Goal: Task Accomplishment & Management: Manage account settings

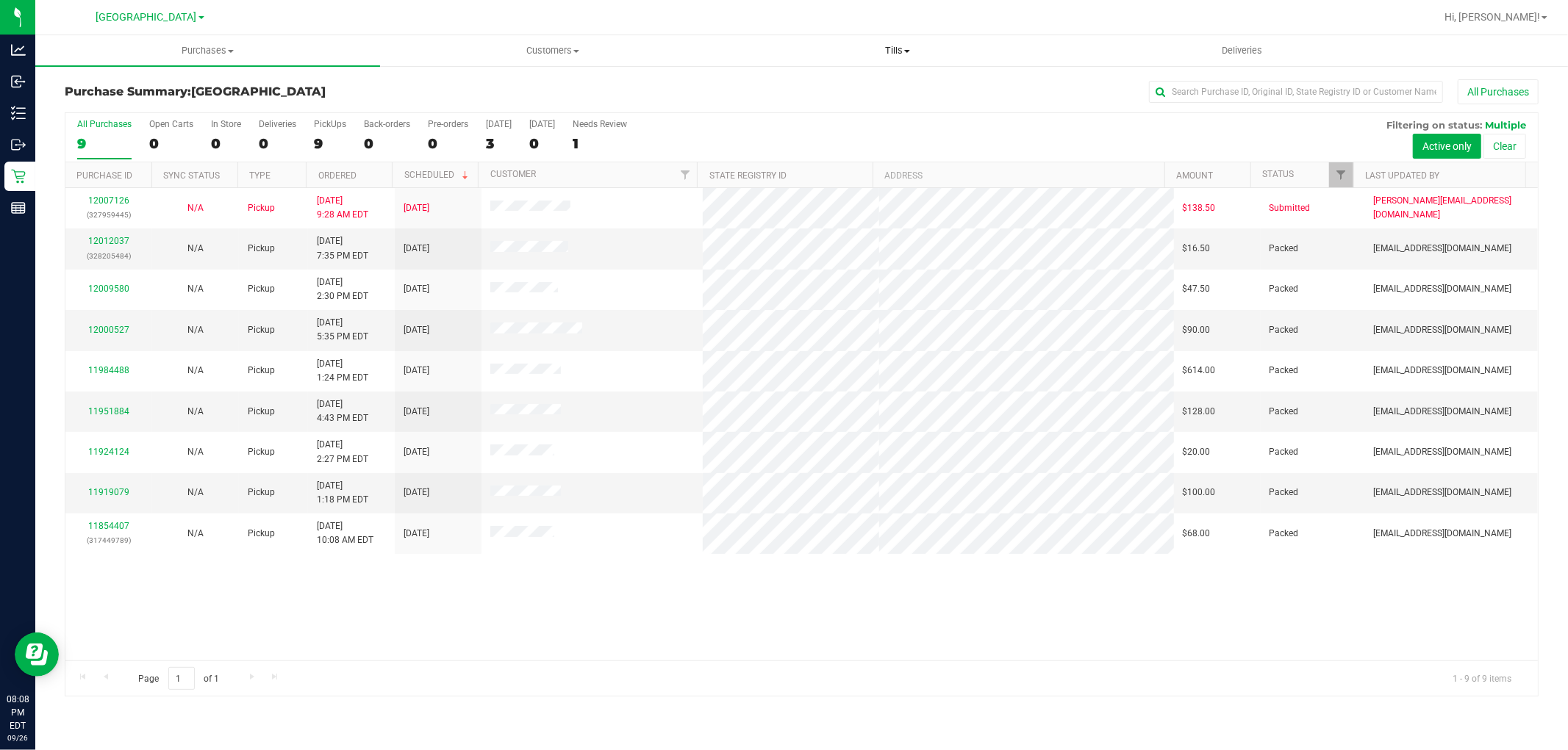
click at [895, 50] on span "Tills" at bounding box center [897, 51] width 343 height 14
click at [875, 92] on li "Manage tills" at bounding box center [897, 89] width 345 height 18
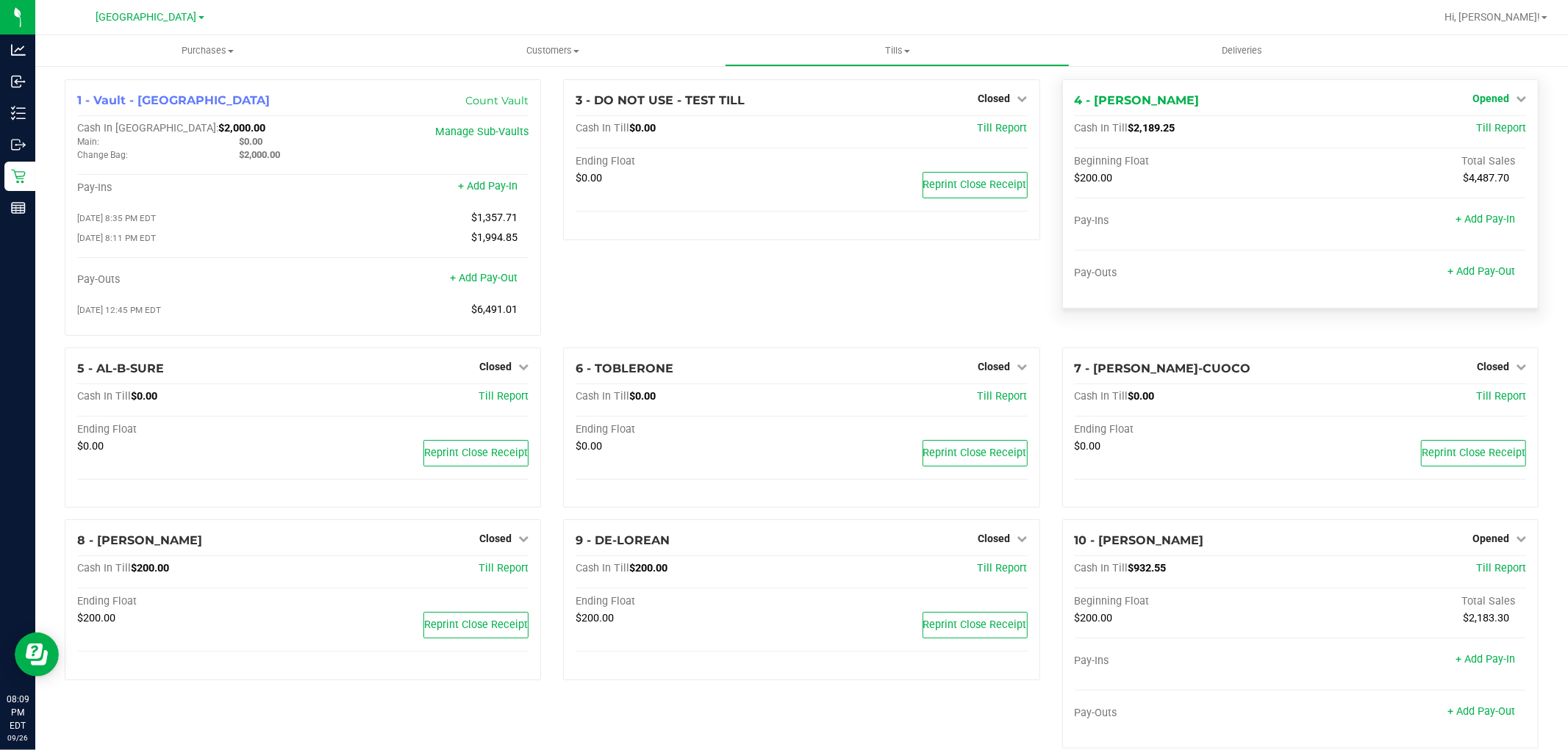
click at [1489, 97] on span "Opened" at bounding box center [1490, 98] width 37 height 12
click at [1489, 125] on link "Close Till" at bounding box center [1492, 129] width 40 height 12
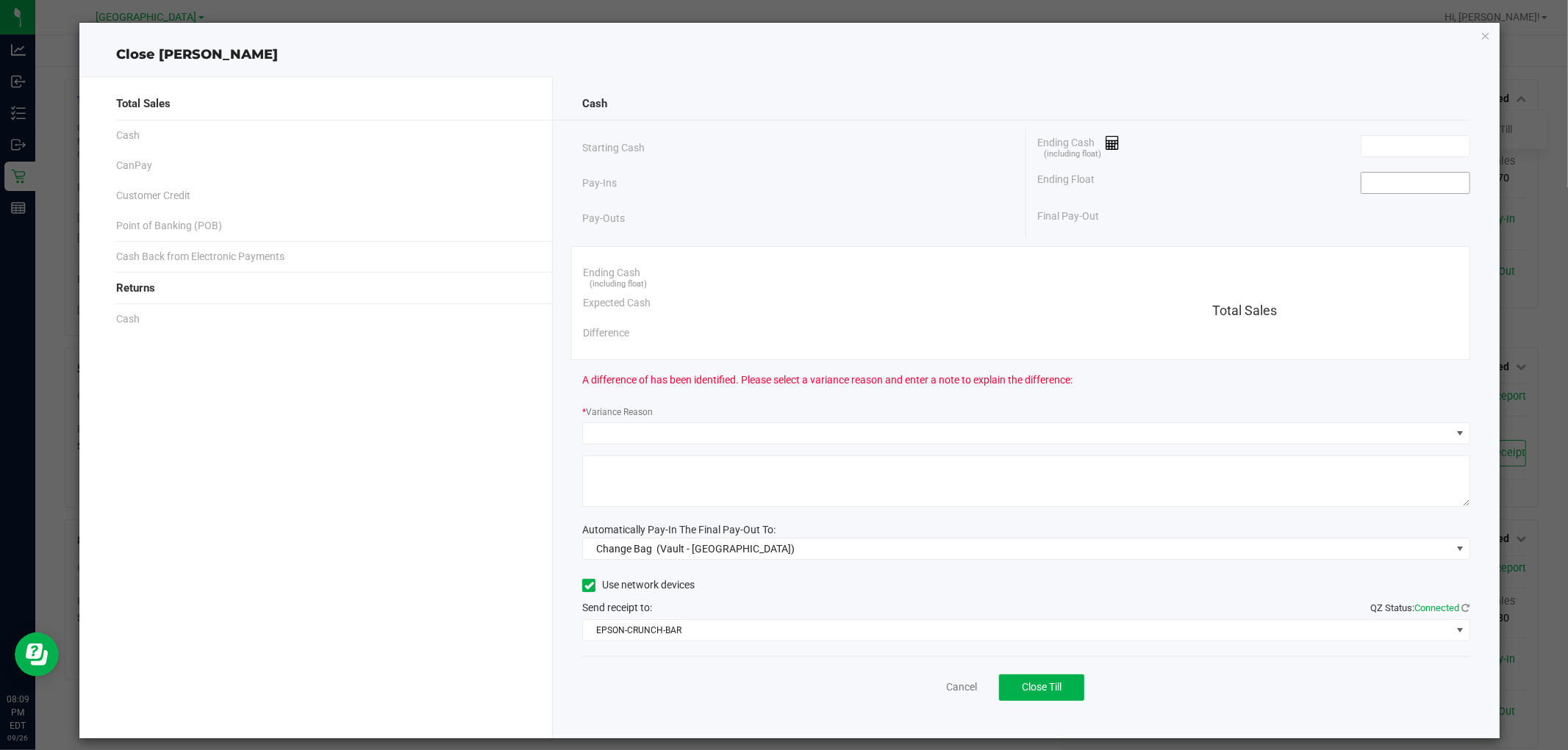
click at [1441, 186] on input at bounding box center [1415, 182] width 108 height 21
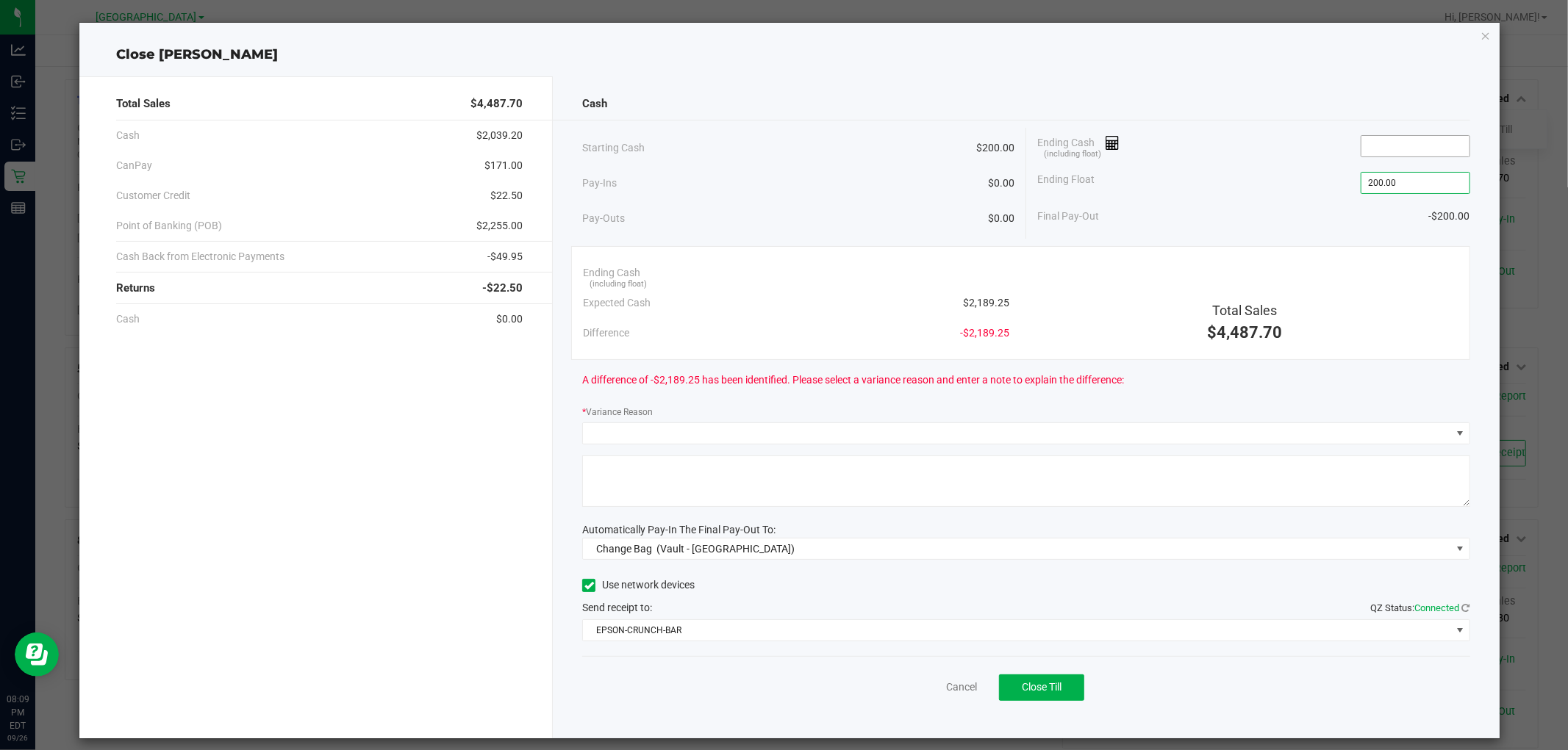
type input "$200.00"
click at [1404, 144] on input at bounding box center [1415, 146] width 108 height 21
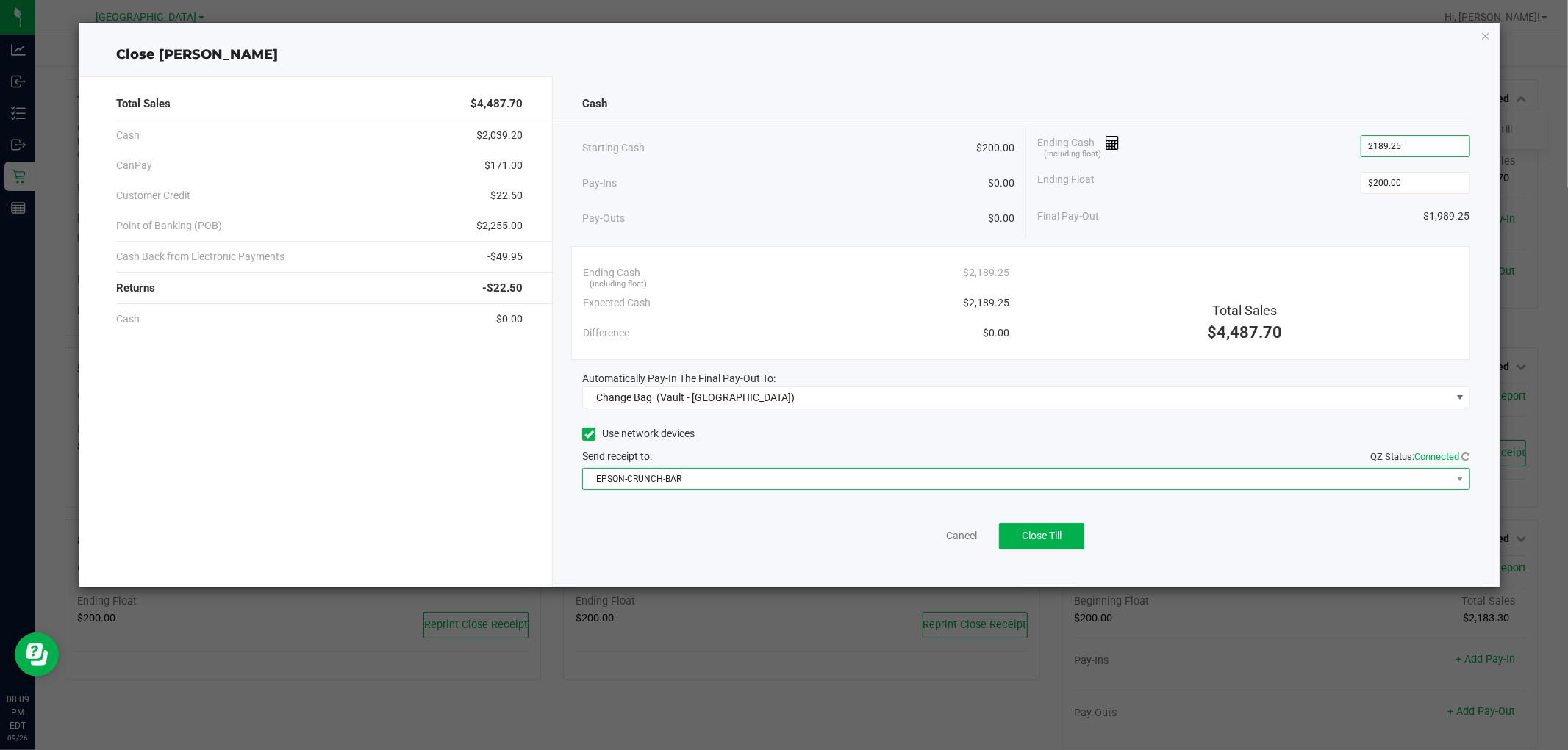
type input "$2,189.25"
click at [860, 473] on span "EPSON-CRUNCH-BAR" at bounding box center [1016, 478] width 868 height 21
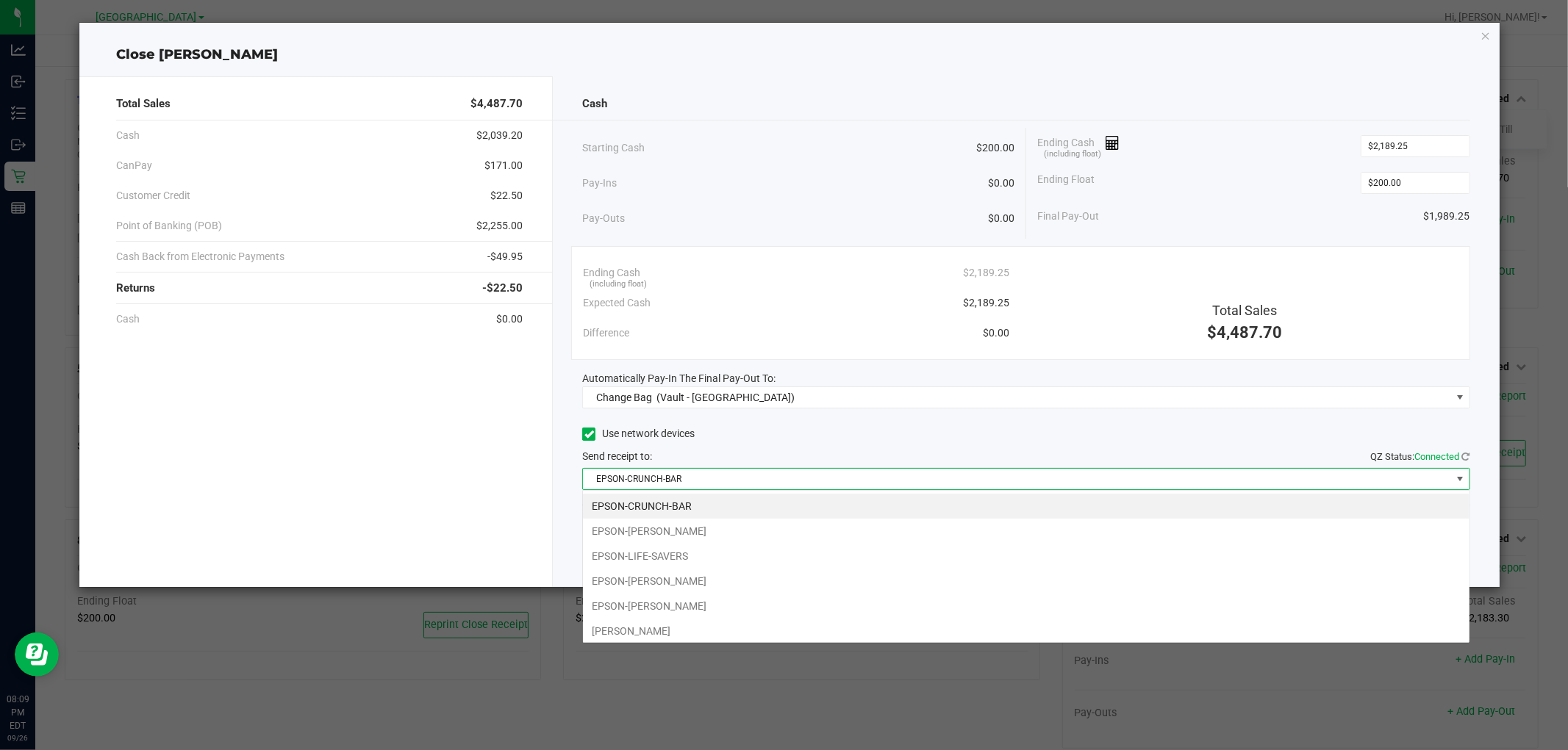
scroll to position [22, 887]
click at [708, 554] on li "EPSON-LIFE-SAVERS" at bounding box center [1026, 557] width 886 height 25
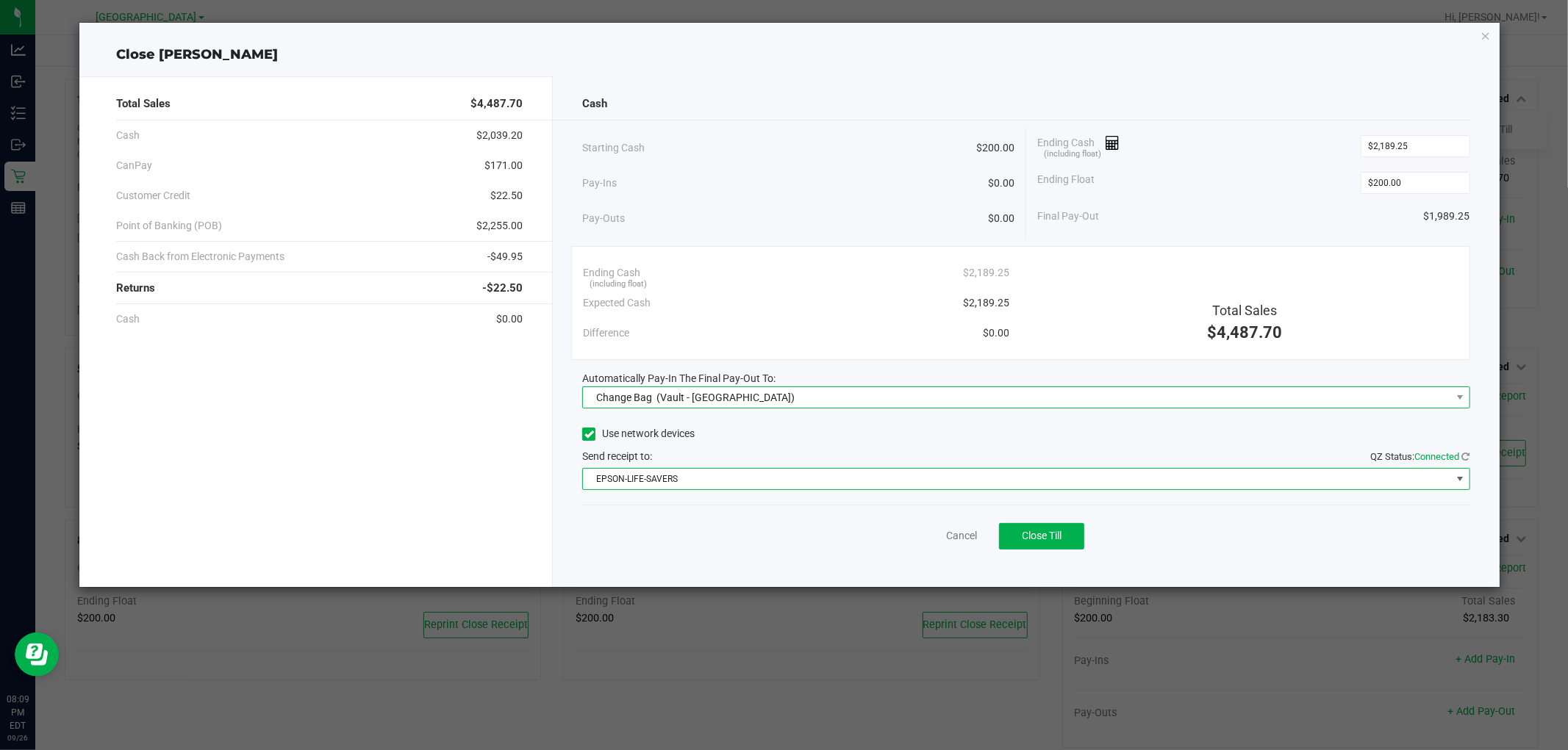
click at [746, 392] on span "(Vault - North Port WC)" at bounding box center [725, 397] width 138 height 12
click at [685, 490] on span "(Vault - [GEOGRAPHIC_DATA])" at bounding box center [688, 492] width 138 height 12
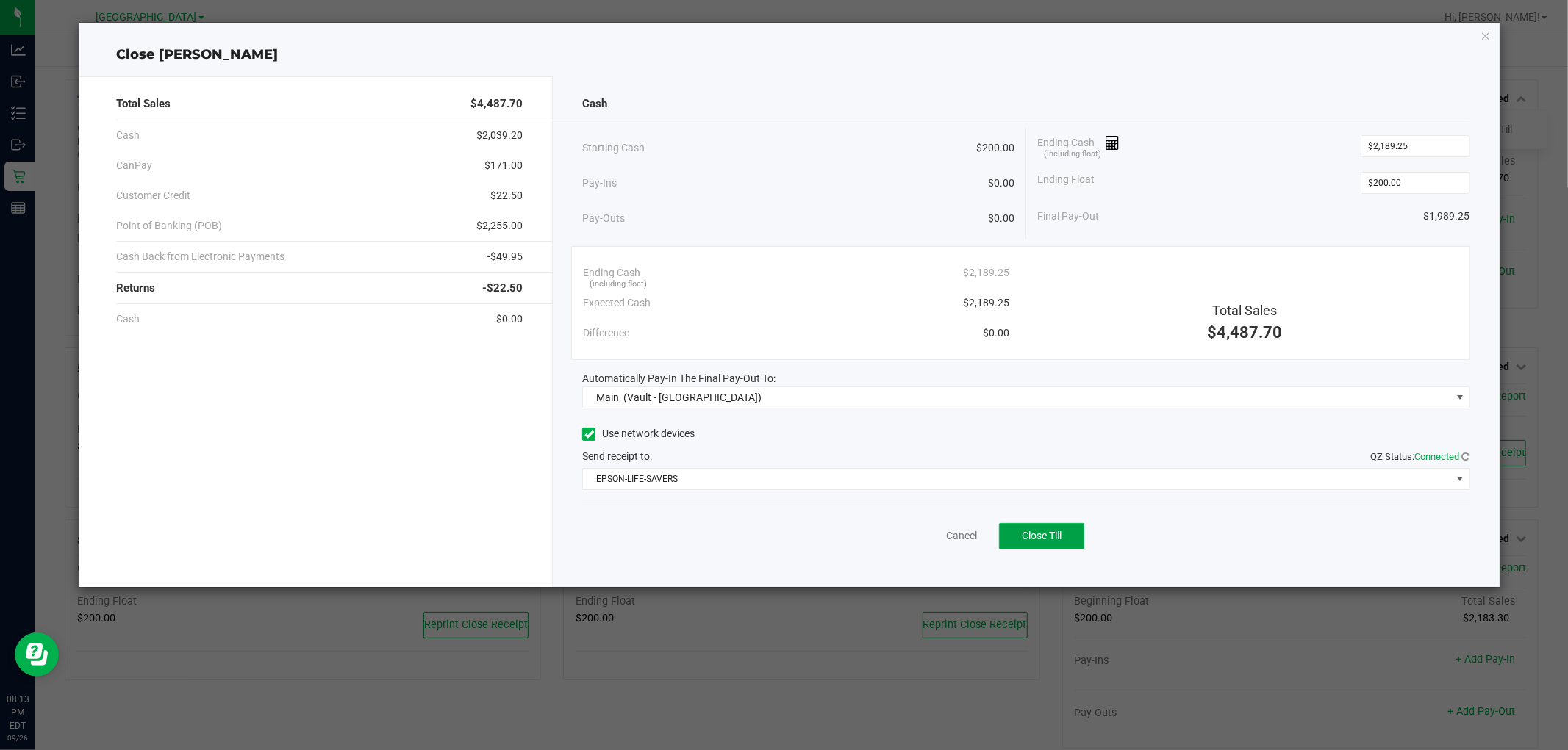
click at [1044, 538] on span "Close Till" at bounding box center [1042, 535] width 40 height 12
click at [1485, 35] on icon "button" at bounding box center [1485, 35] width 10 height 18
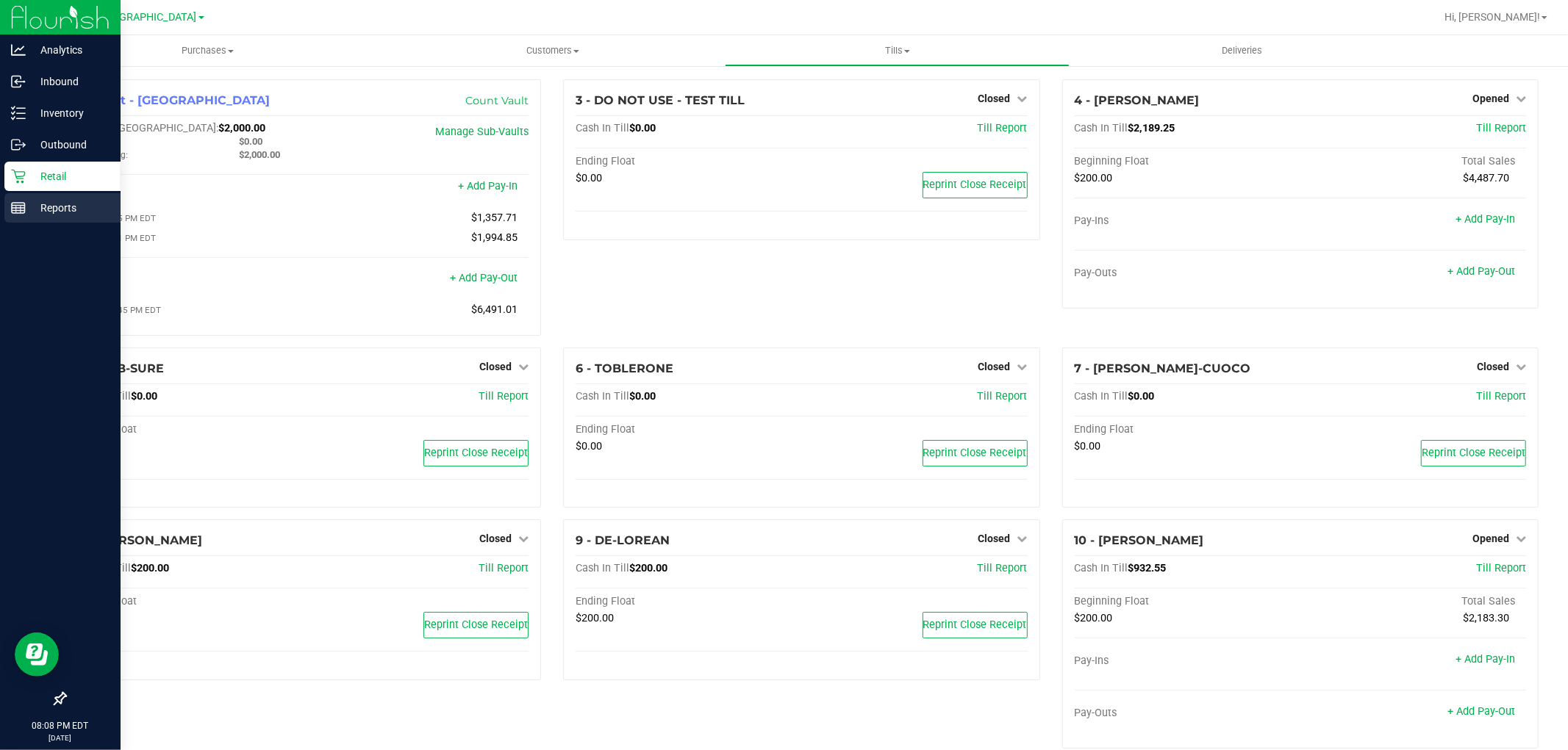
click at [32, 204] on p "Reports" at bounding box center [70, 208] width 88 height 18
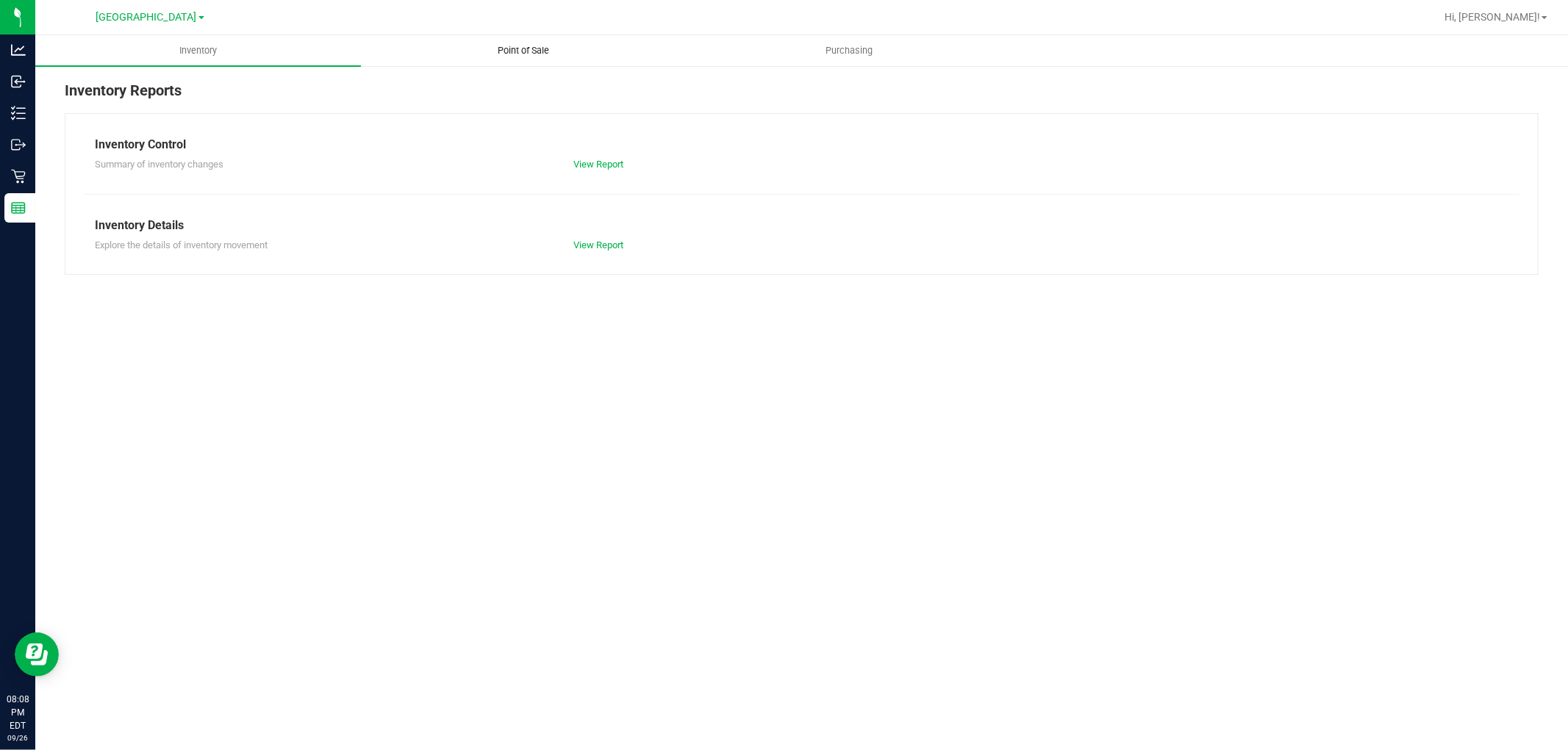
click at [510, 49] on span "Point of Sale" at bounding box center [524, 51] width 91 height 14
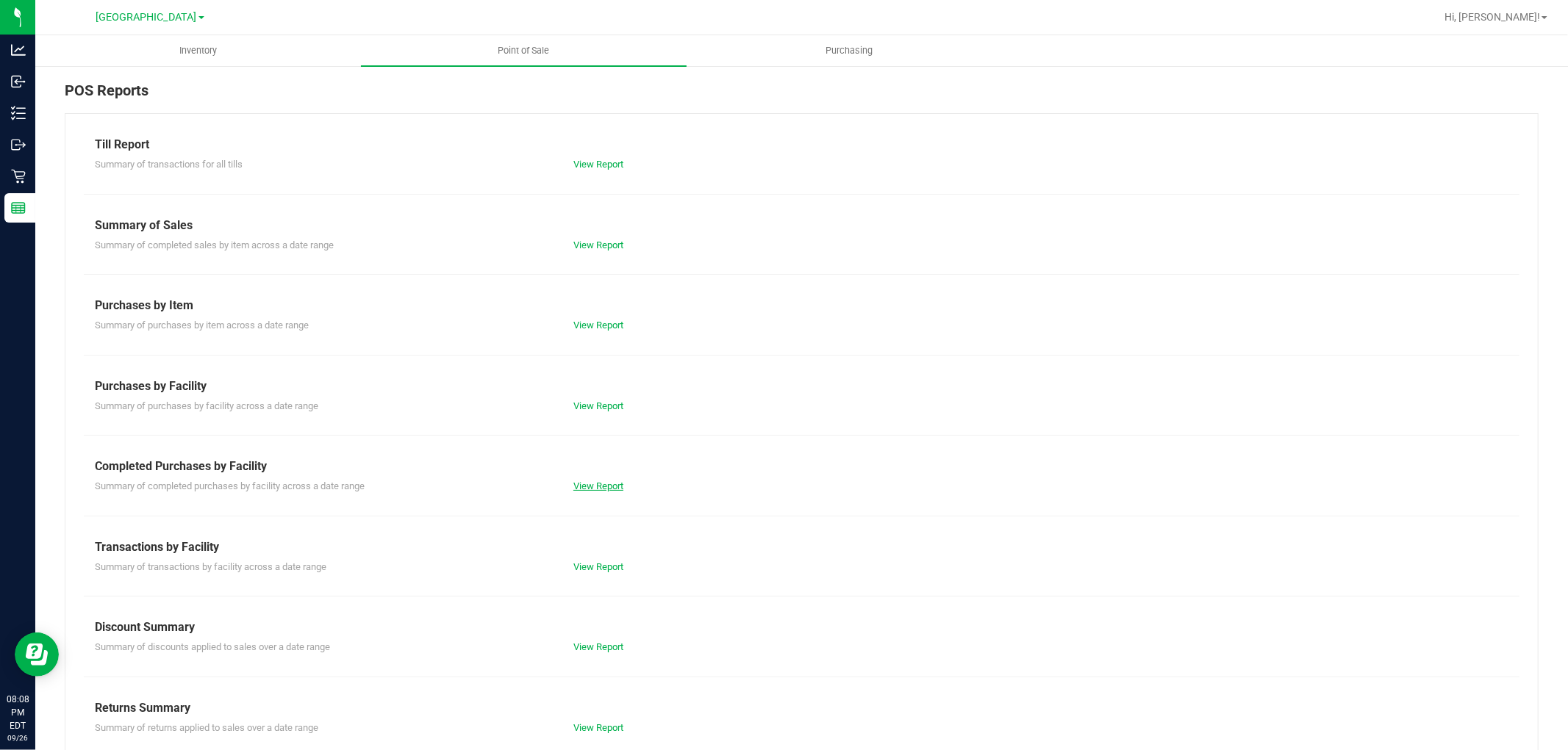
click at [598, 488] on link "View Report" at bounding box center [598, 486] width 50 height 11
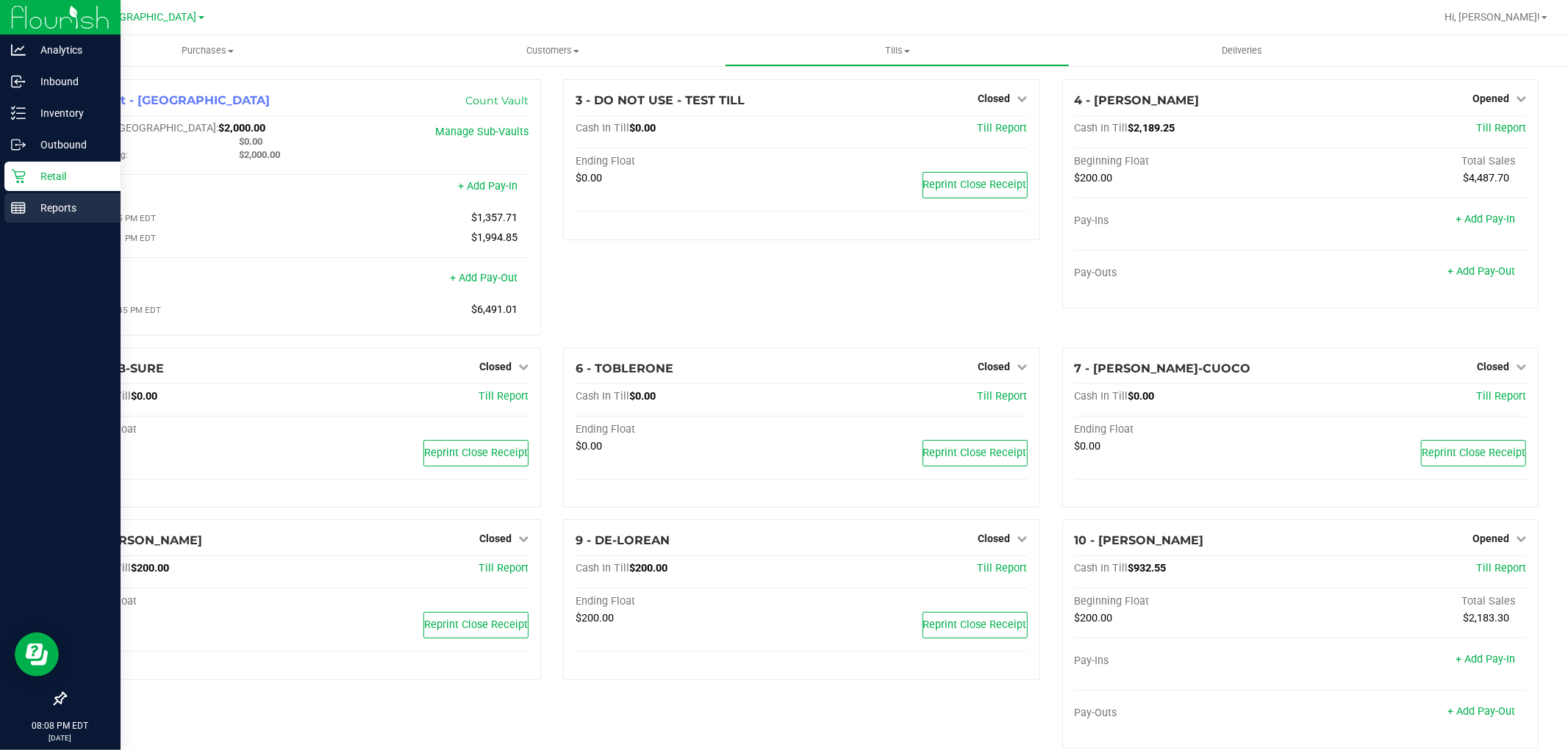
click at [25, 208] on div "Reports" at bounding box center [62, 208] width 116 height 30
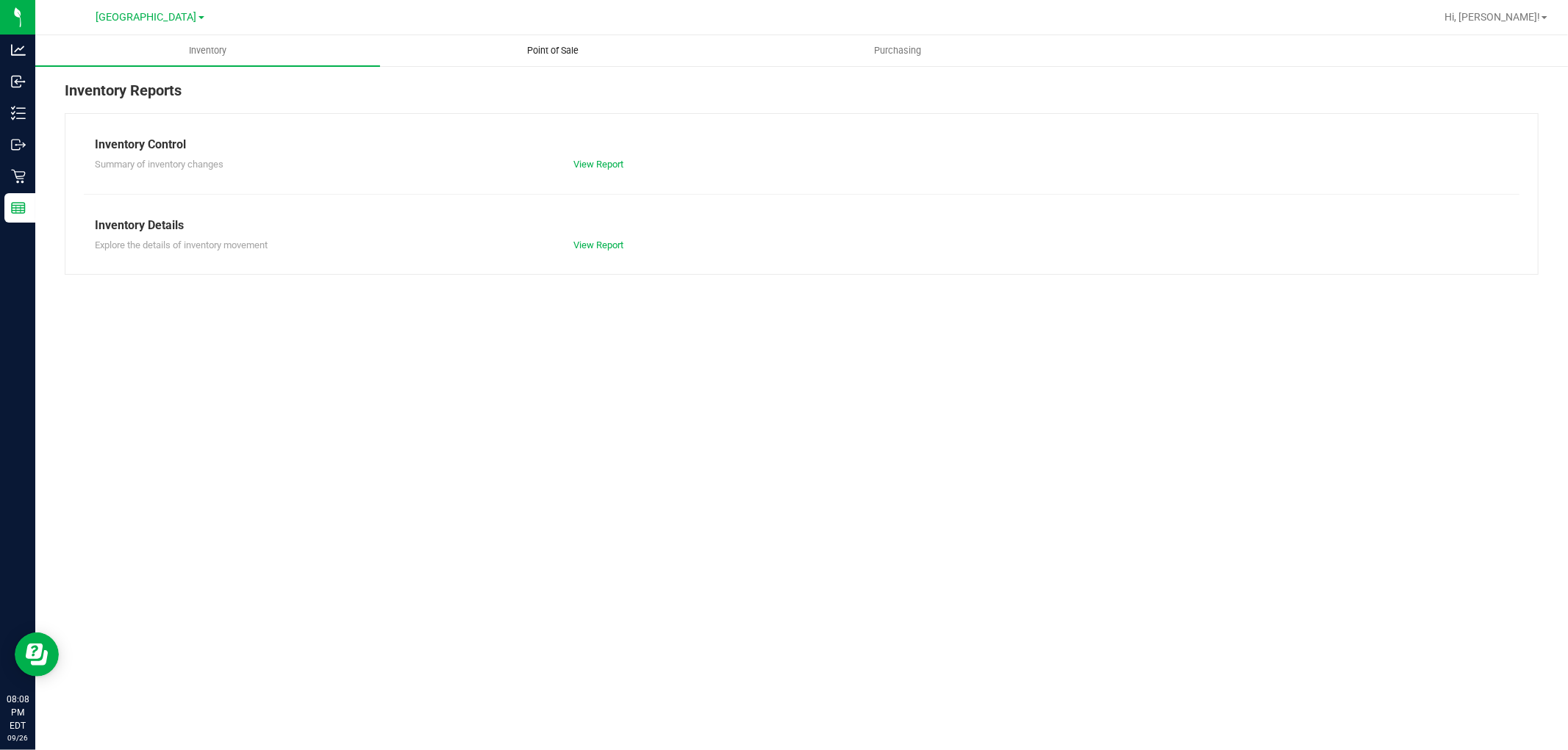
click at [534, 51] on span "Point of Sale" at bounding box center [552, 51] width 91 height 14
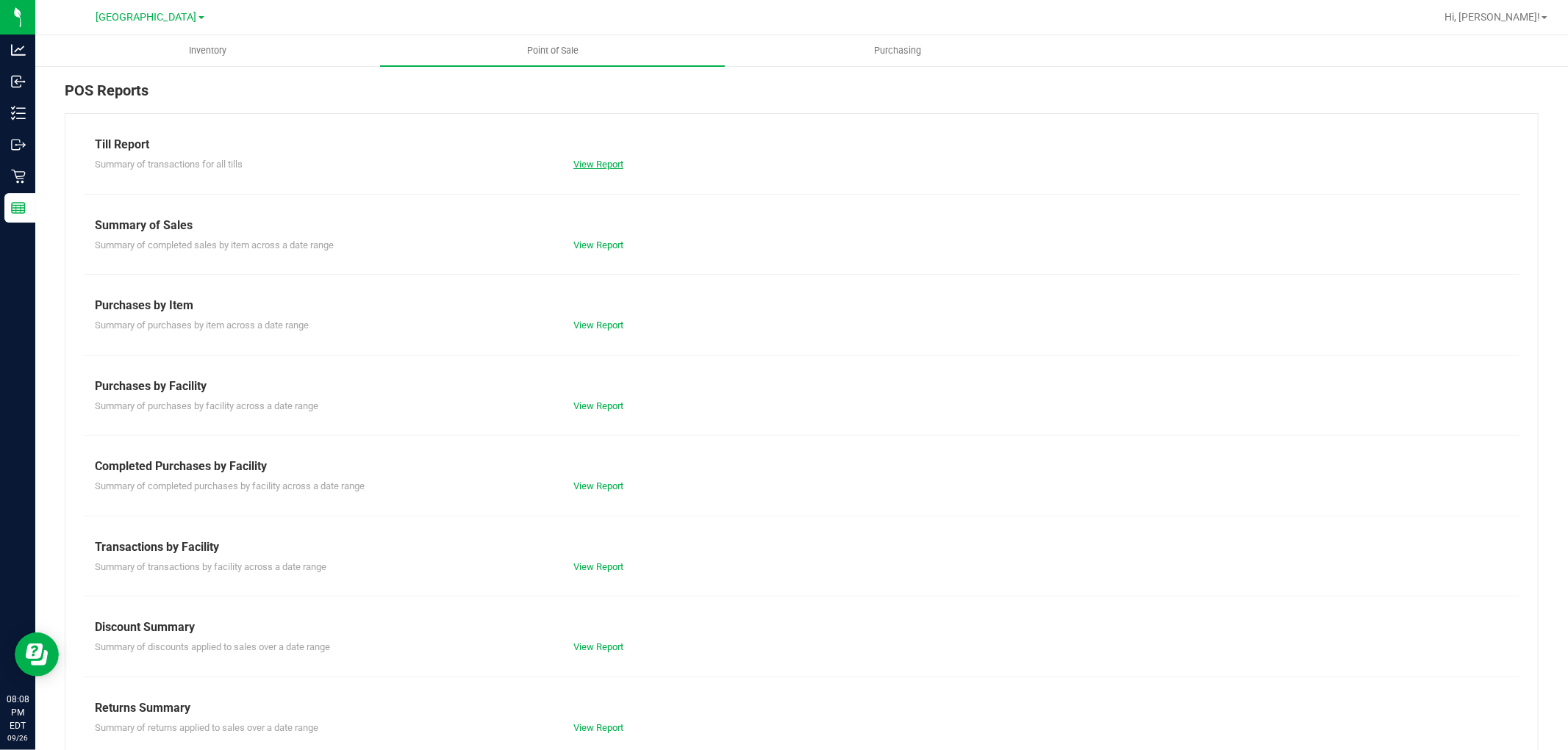
click at [590, 164] on link "View Report" at bounding box center [598, 164] width 50 height 11
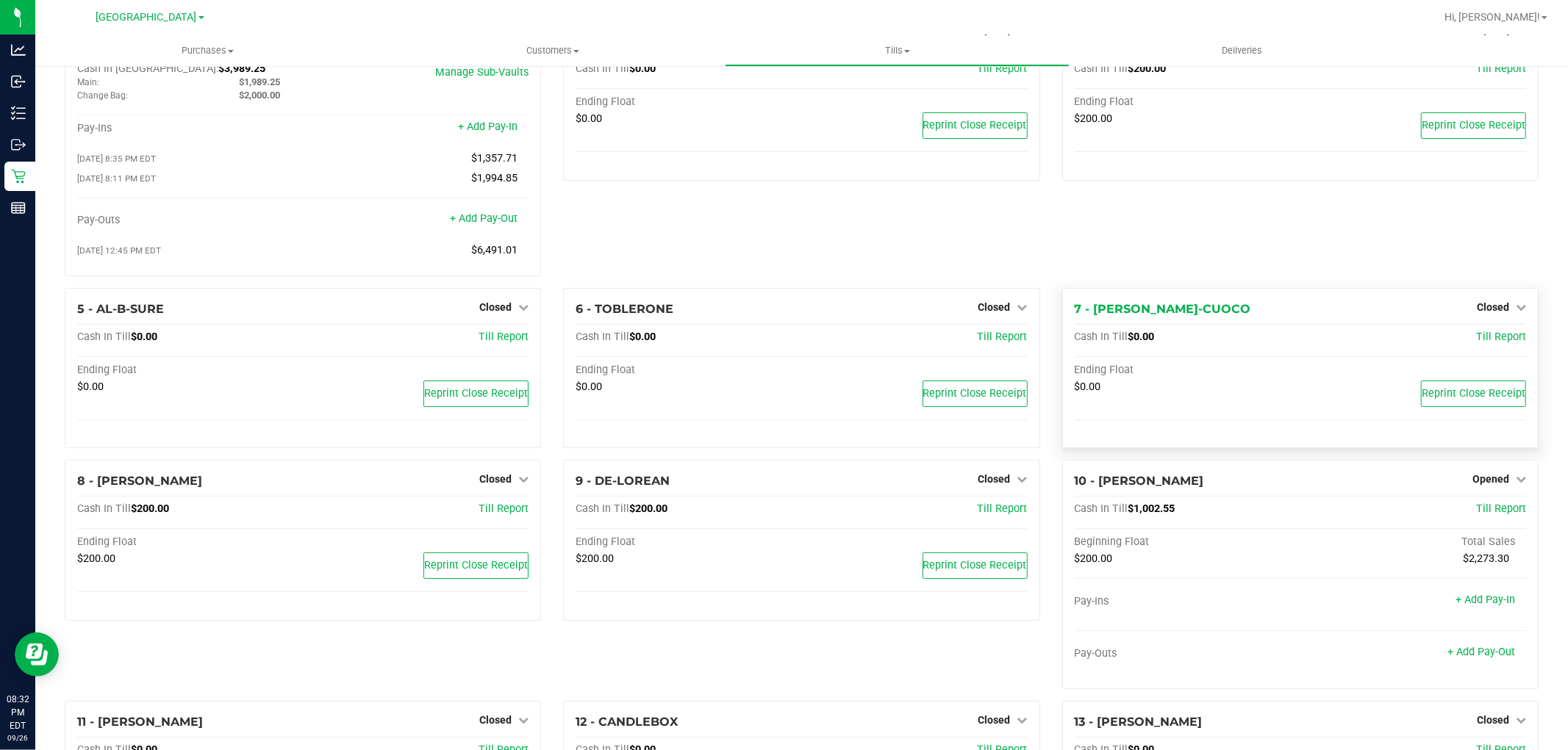
scroll to position [163, 0]
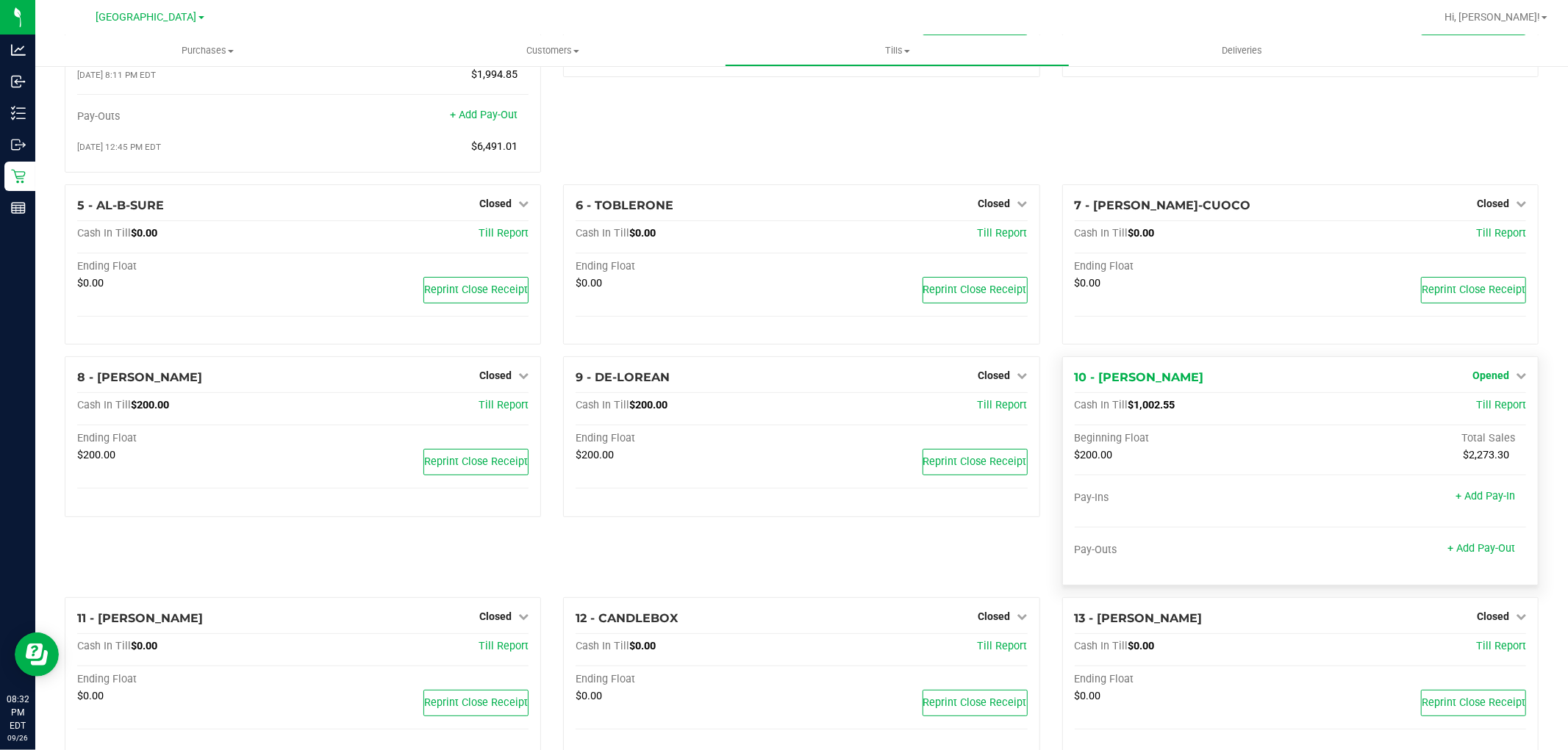
click at [1473, 381] on span "Opened" at bounding box center [1490, 375] width 37 height 12
click at [1472, 412] on link "Close Till" at bounding box center [1492, 406] width 40 height 12
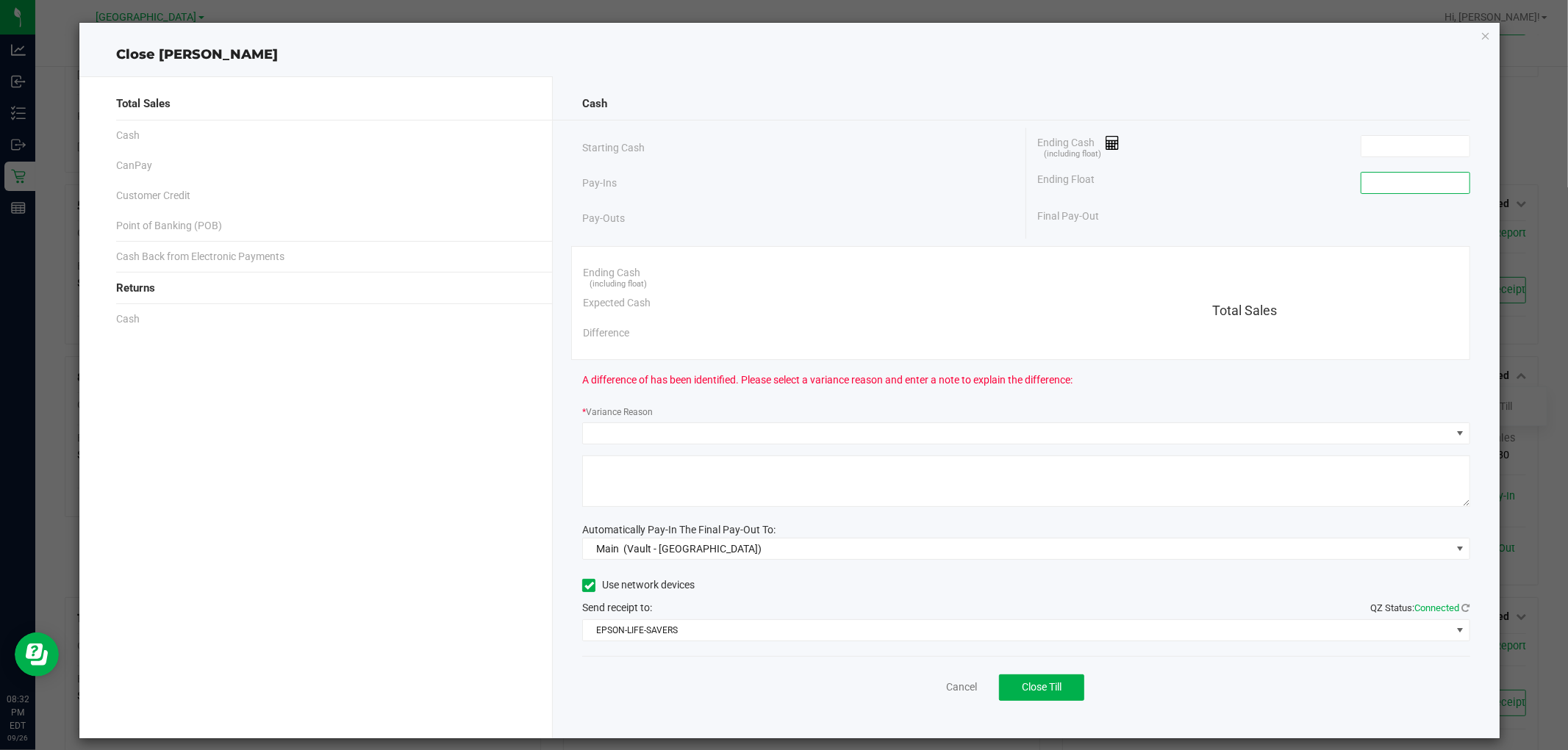
click at [1362, 188] on input at bounding box center [1415, 182] width 108 height 21
type input "$200.00"
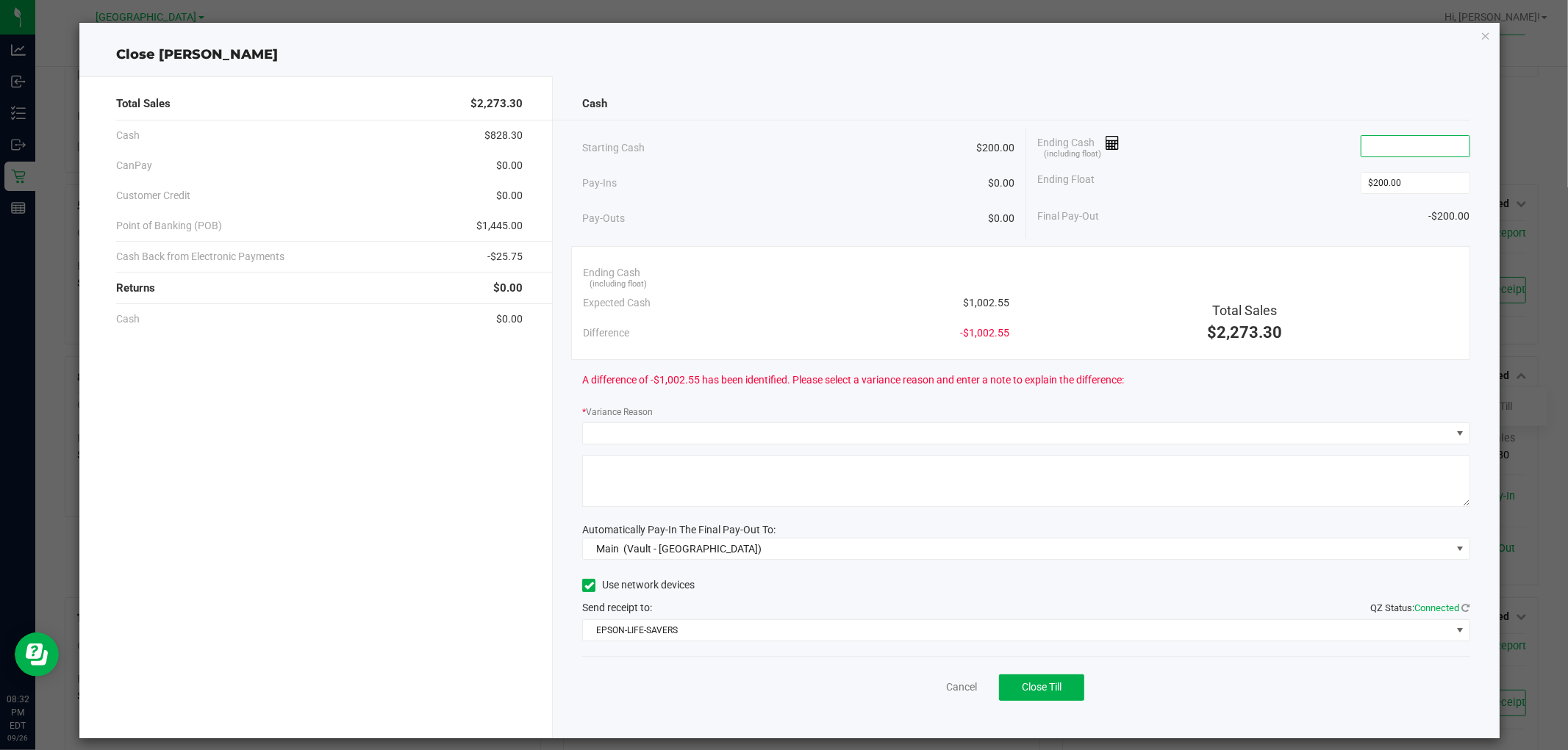
click at [1367, 150] on input at bounding box center [1415, 146] width 108 height 21
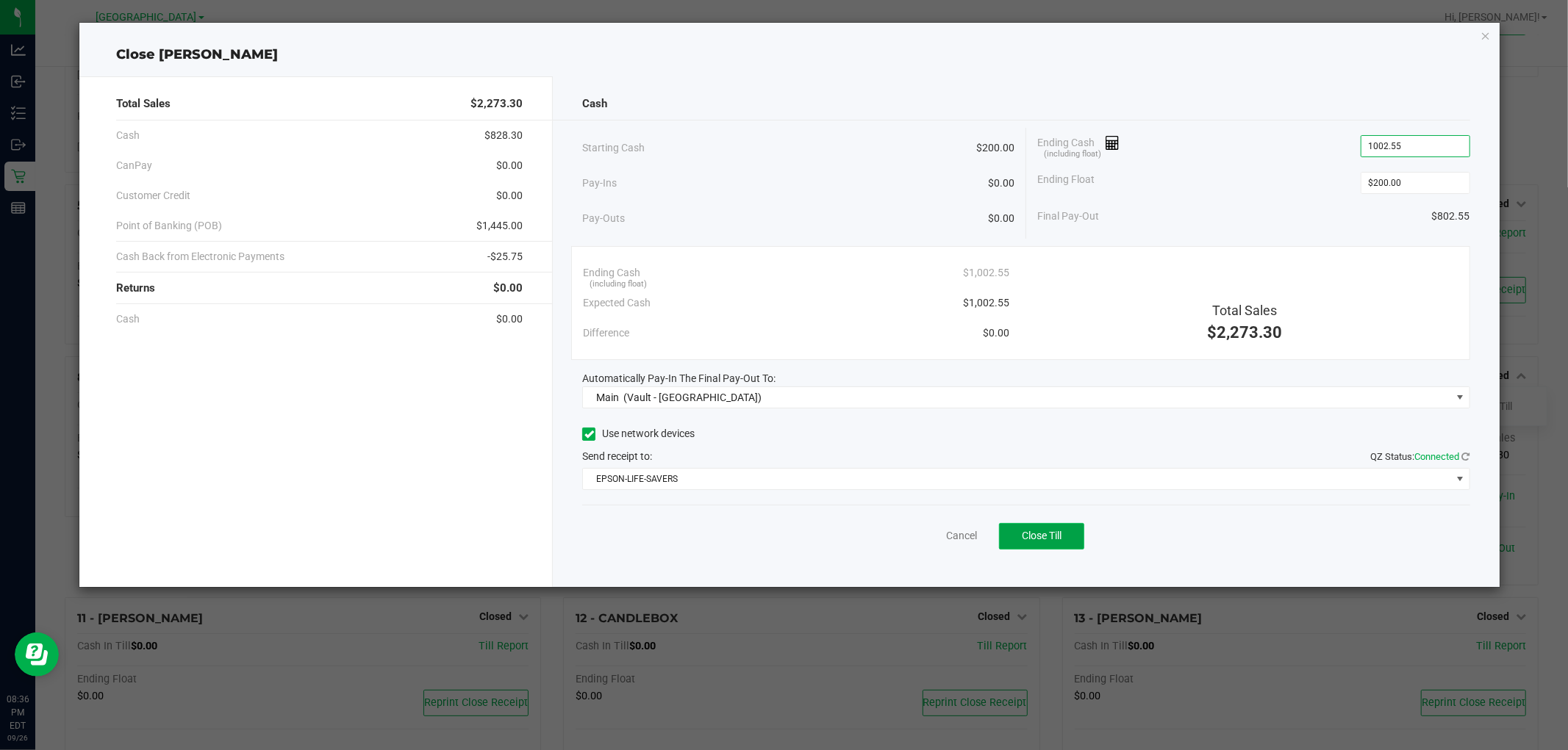
type input "$1,002.55"
click at [1045, 537] on span "Close Till" at bounding box center [1042, 535] width 40 height 12
click at [1489, 42] on icon "button" at bounding box center [1485, 35] width 10 height 18
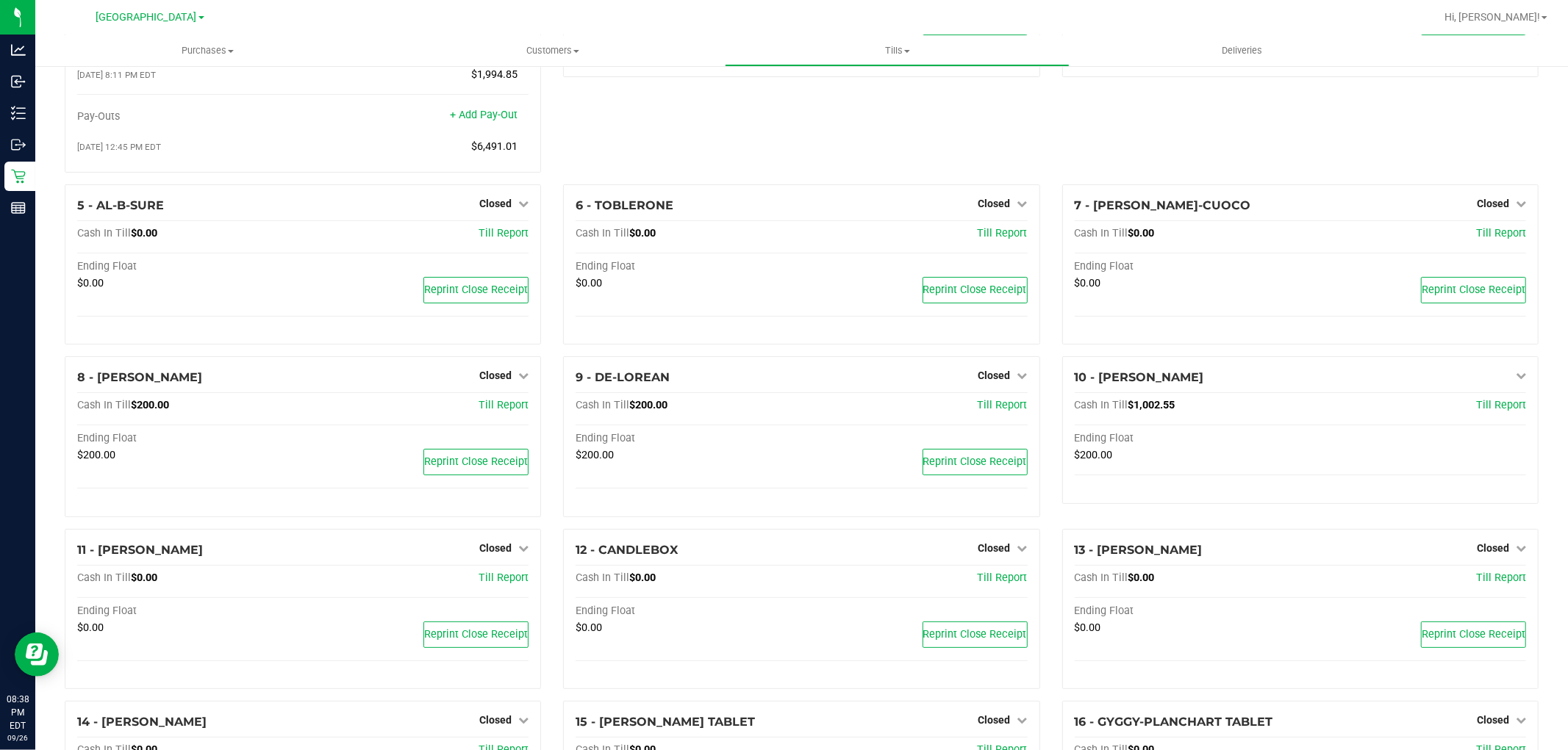
click at [1488, 33] on nav "North Port WC Hi, Alan!" at bounding box center [802, 17] width 1533 height 35
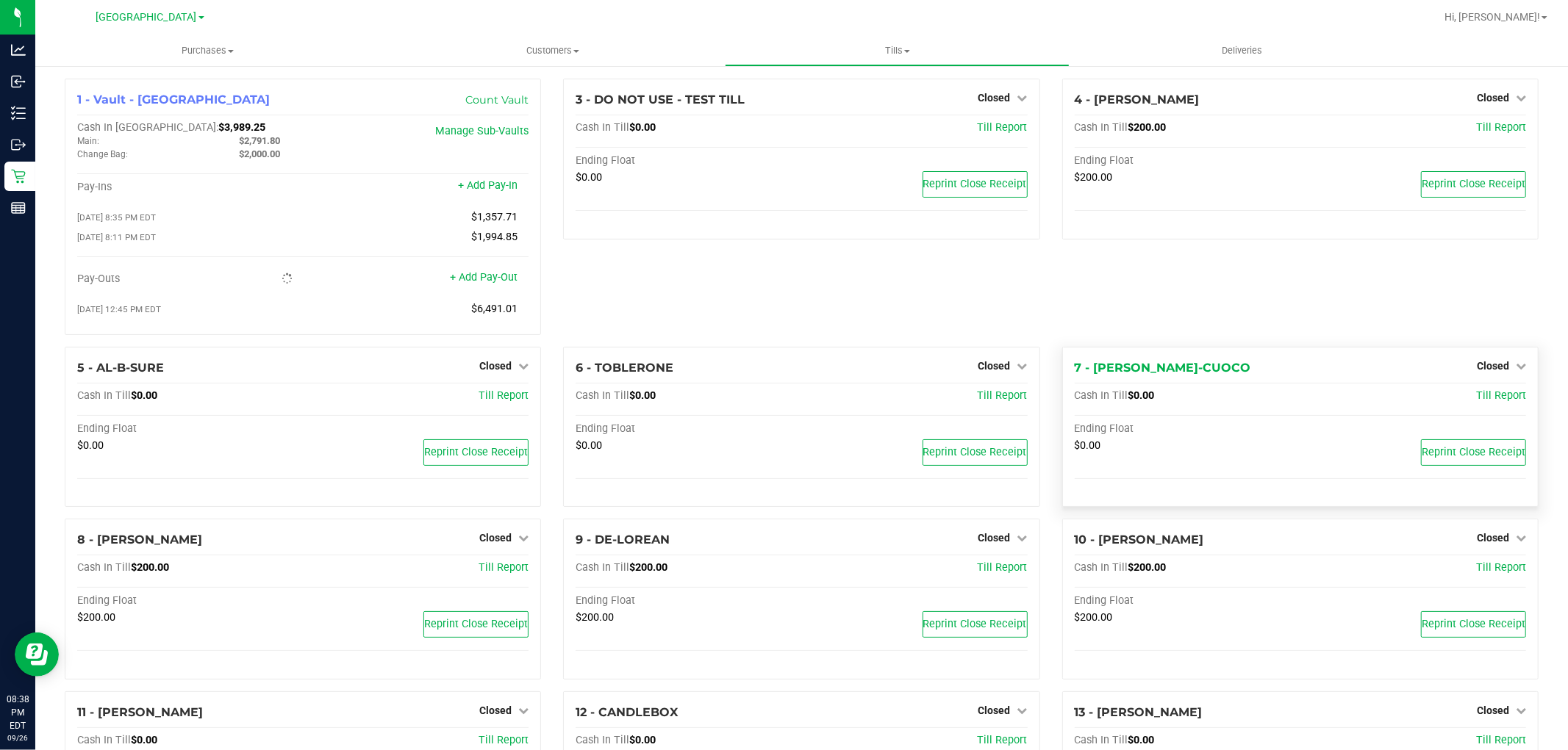
scroll to position [0, 0]
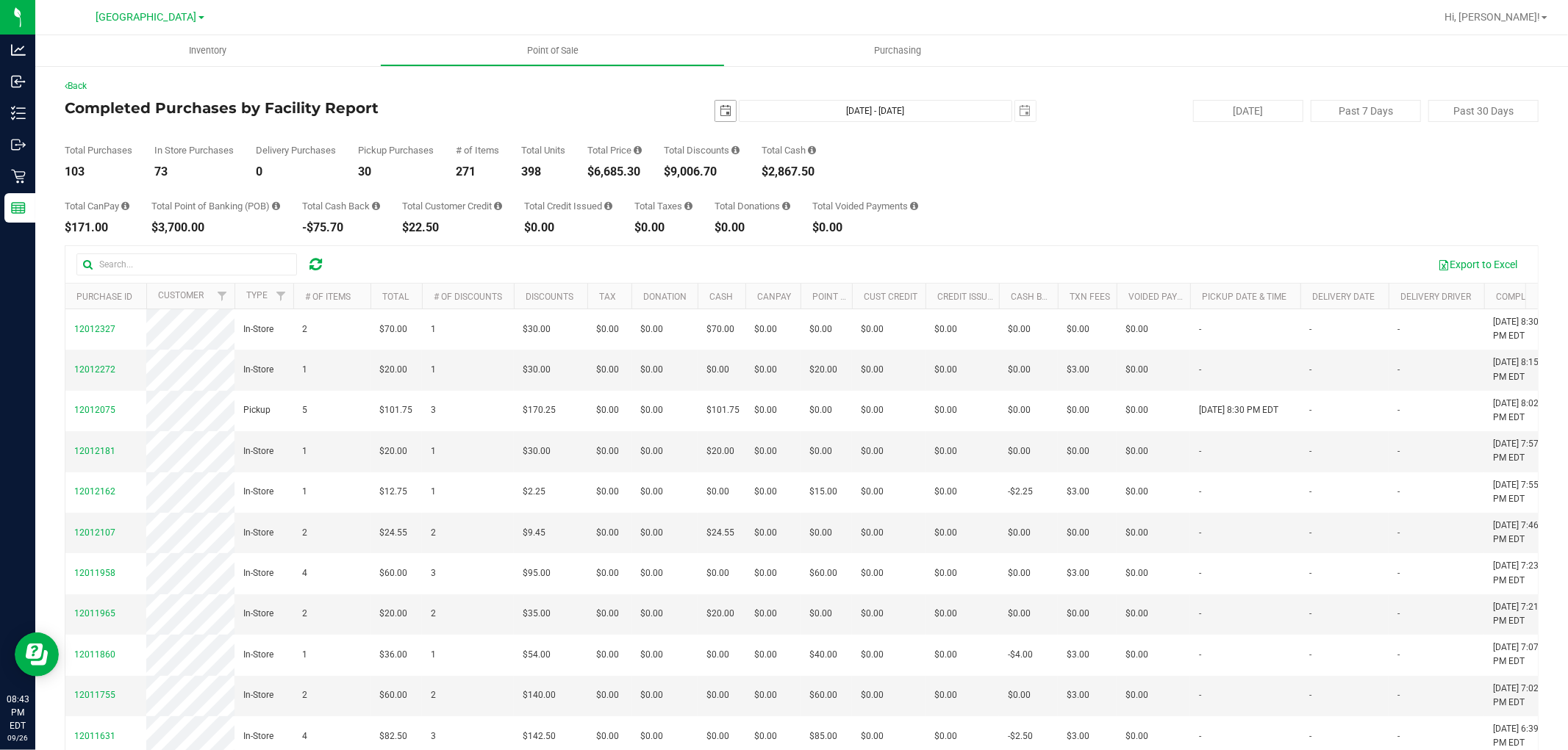
click at [722, 112] on span "select" at bounding box center [725, 110] width 12 height 12
click at [715, 255] on link "21" at bounding box center [720, 260] width 22 height 23
type input "[DATE]"
type input "[DATE] - [DATE]"
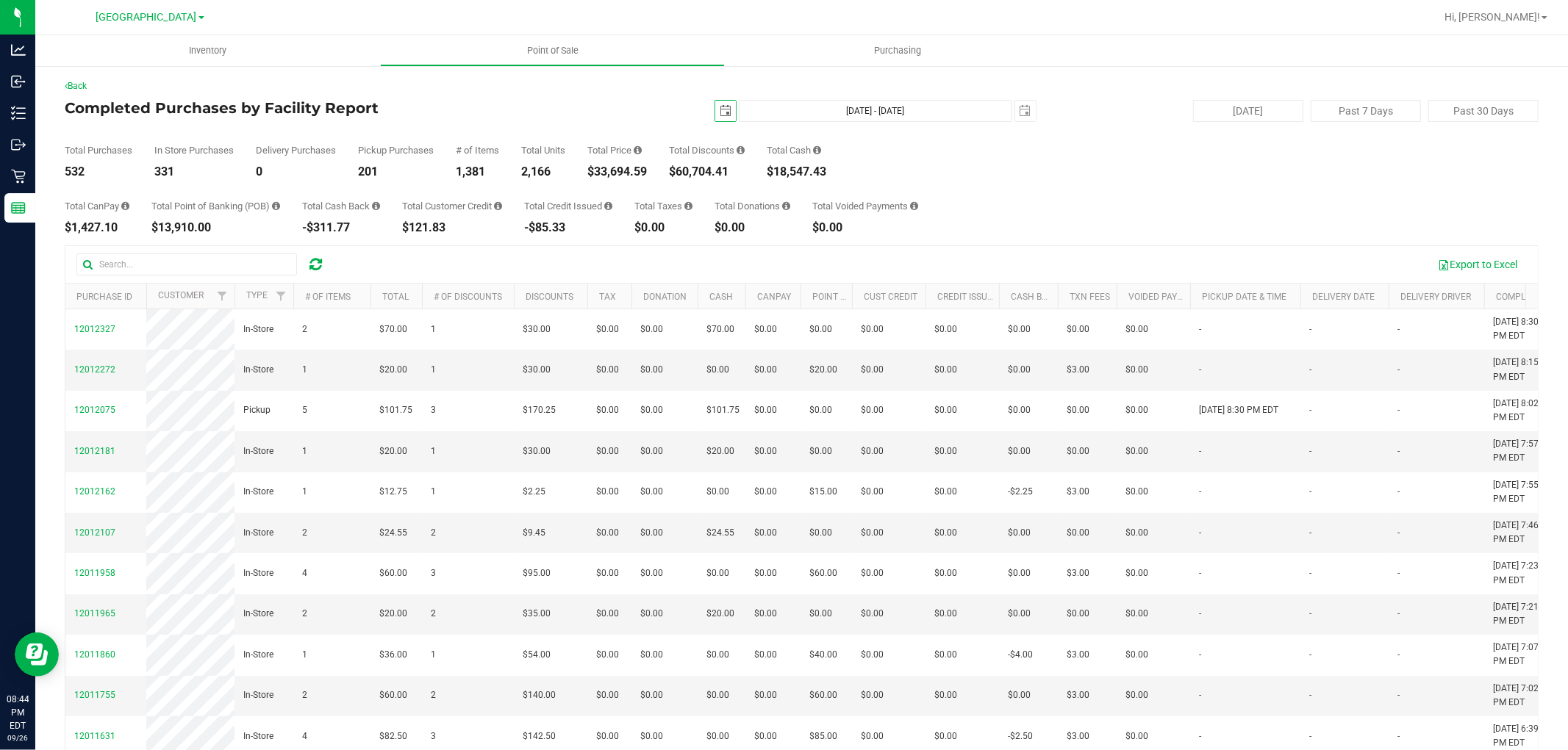
click at [719, 115] on span "select" at bounding box center [725, 110] width 12 height 12
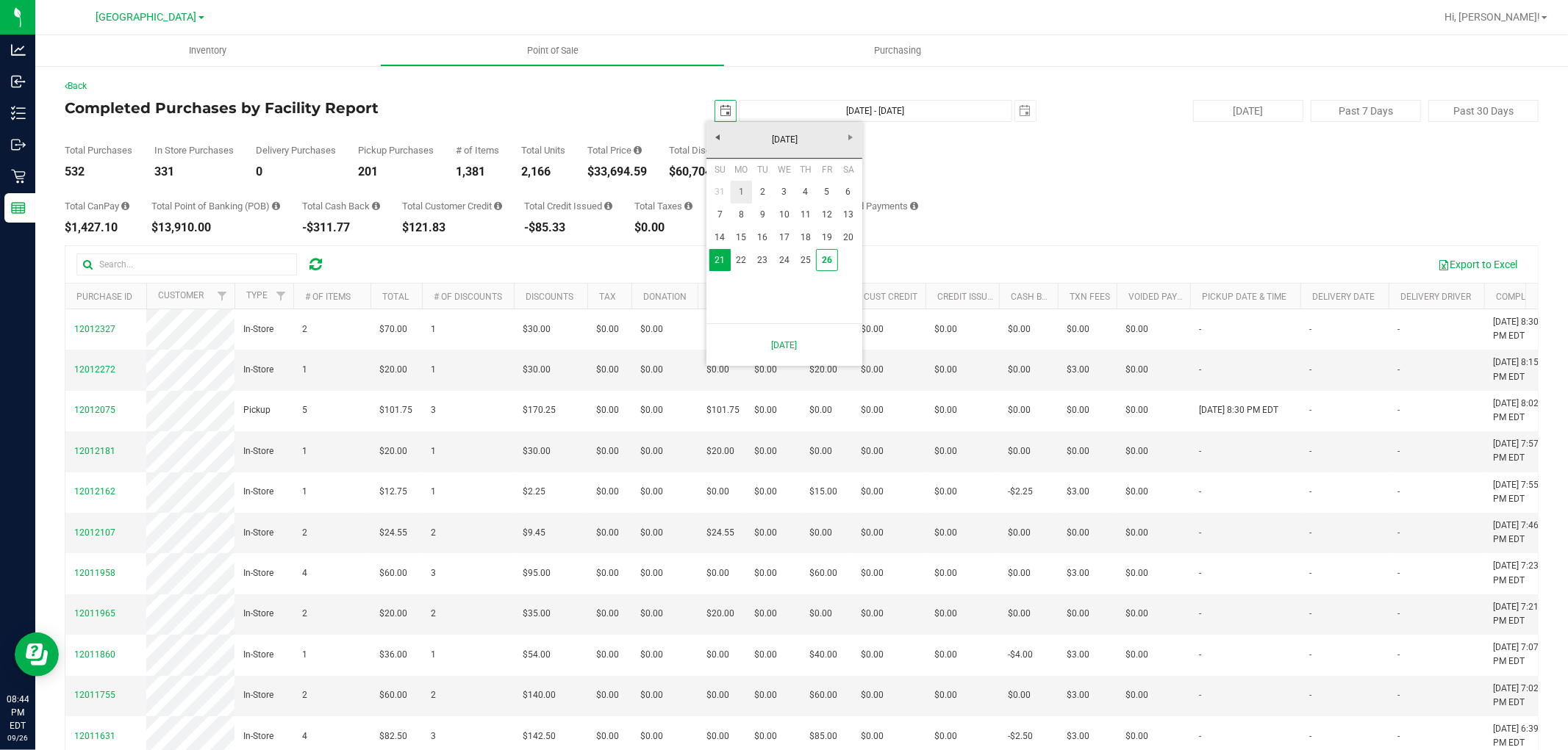
click at [744, 191] on link "1" at bounding box center [741, 191] width 22 height 23
type input "[DATE]"
type input "[DATE] - [DATE]"
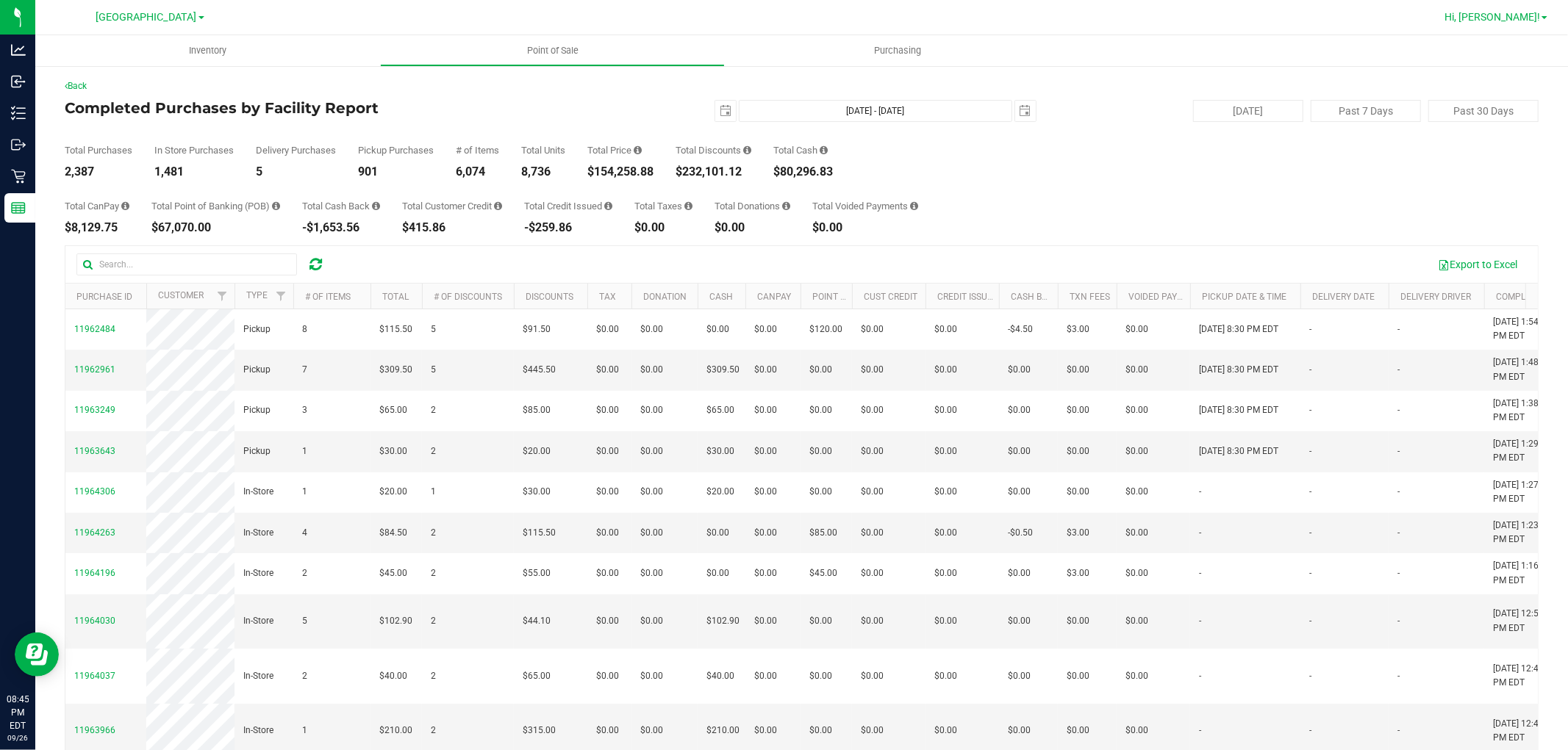
click at [1539, 19] on span "Hi, [PERSON_NAME]!" at bounding box center [1492, 16] width 96 height 12
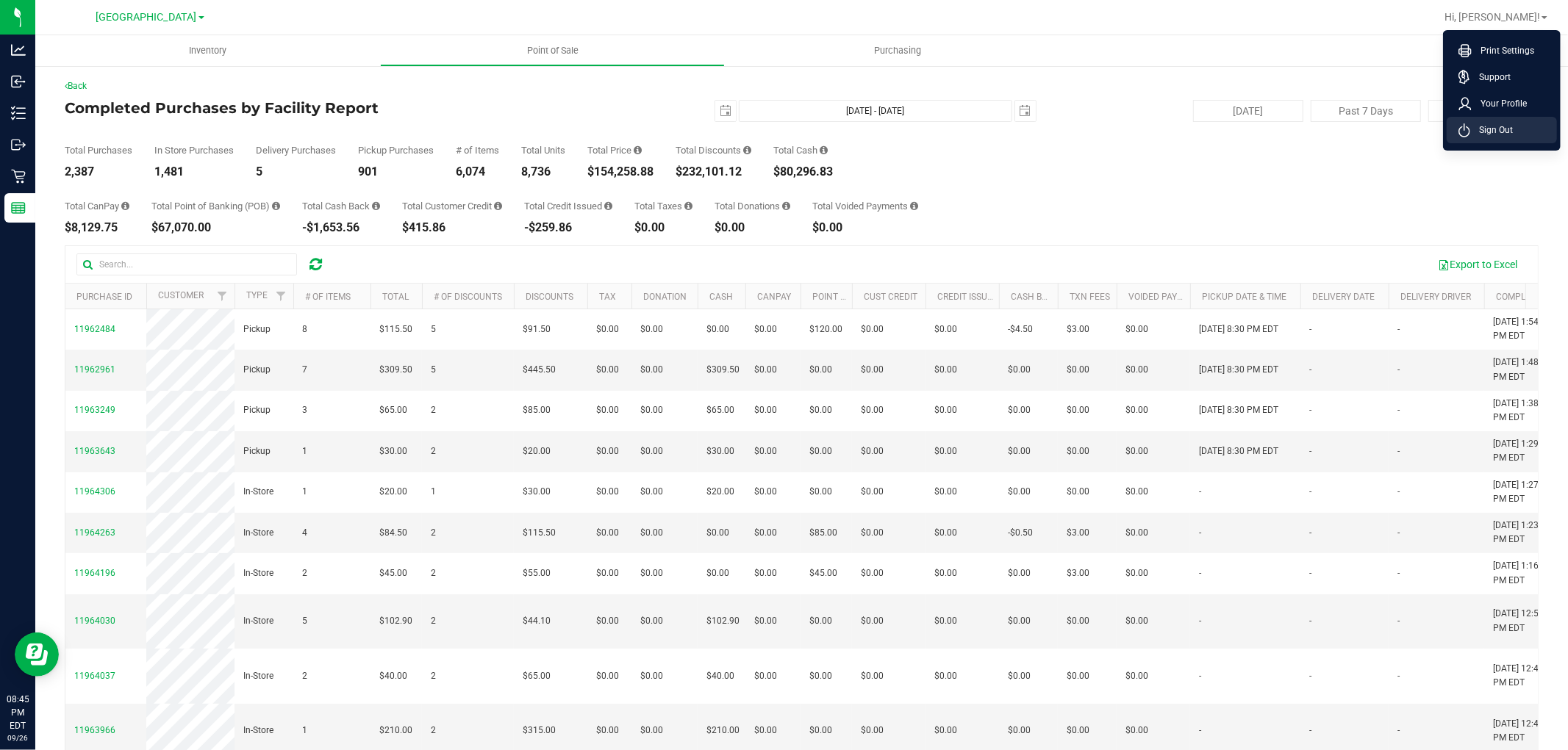
click at [1508, 126] on span "Sign Out" at bounding box center [1490, 130] width 42 height 14
